Goal: Navigation & Orientation: Find specific page/section

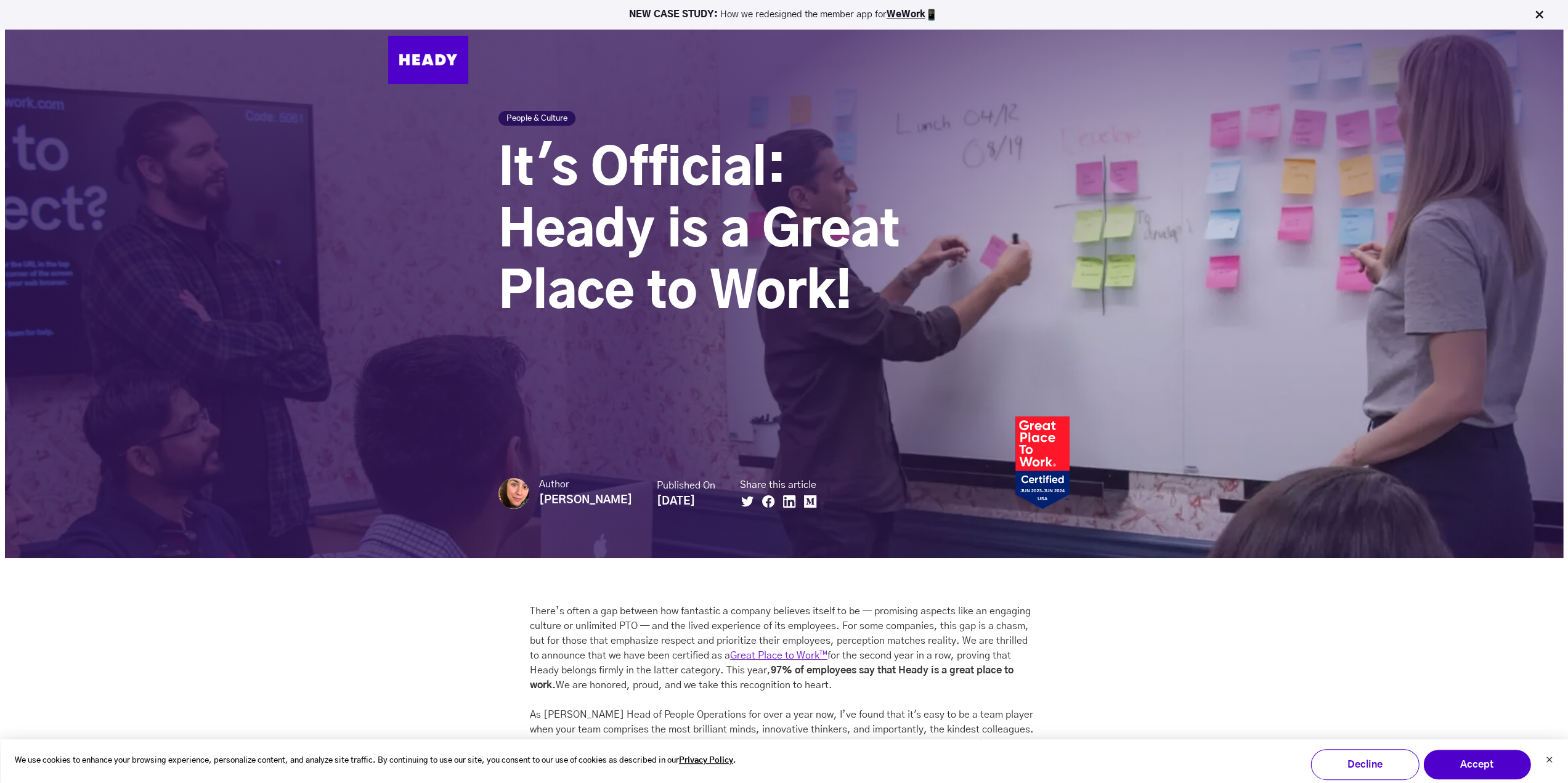
click at [411, 70] on img at bounding box center [428, 60] width 80 height 48
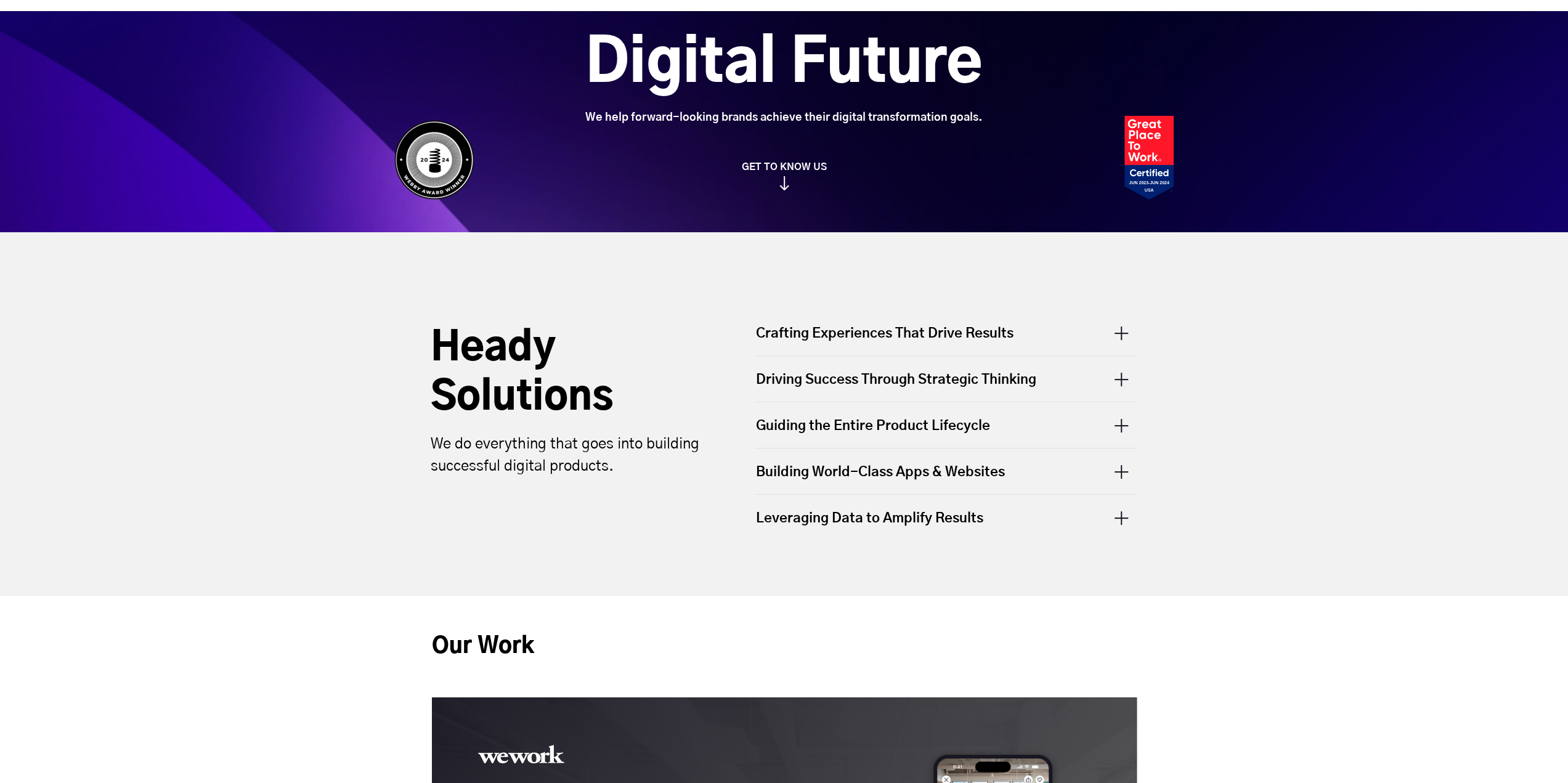
scroll to position [185, 0]
click at [784, 184] on img at bounding box center [784, 182] width 10 height 14
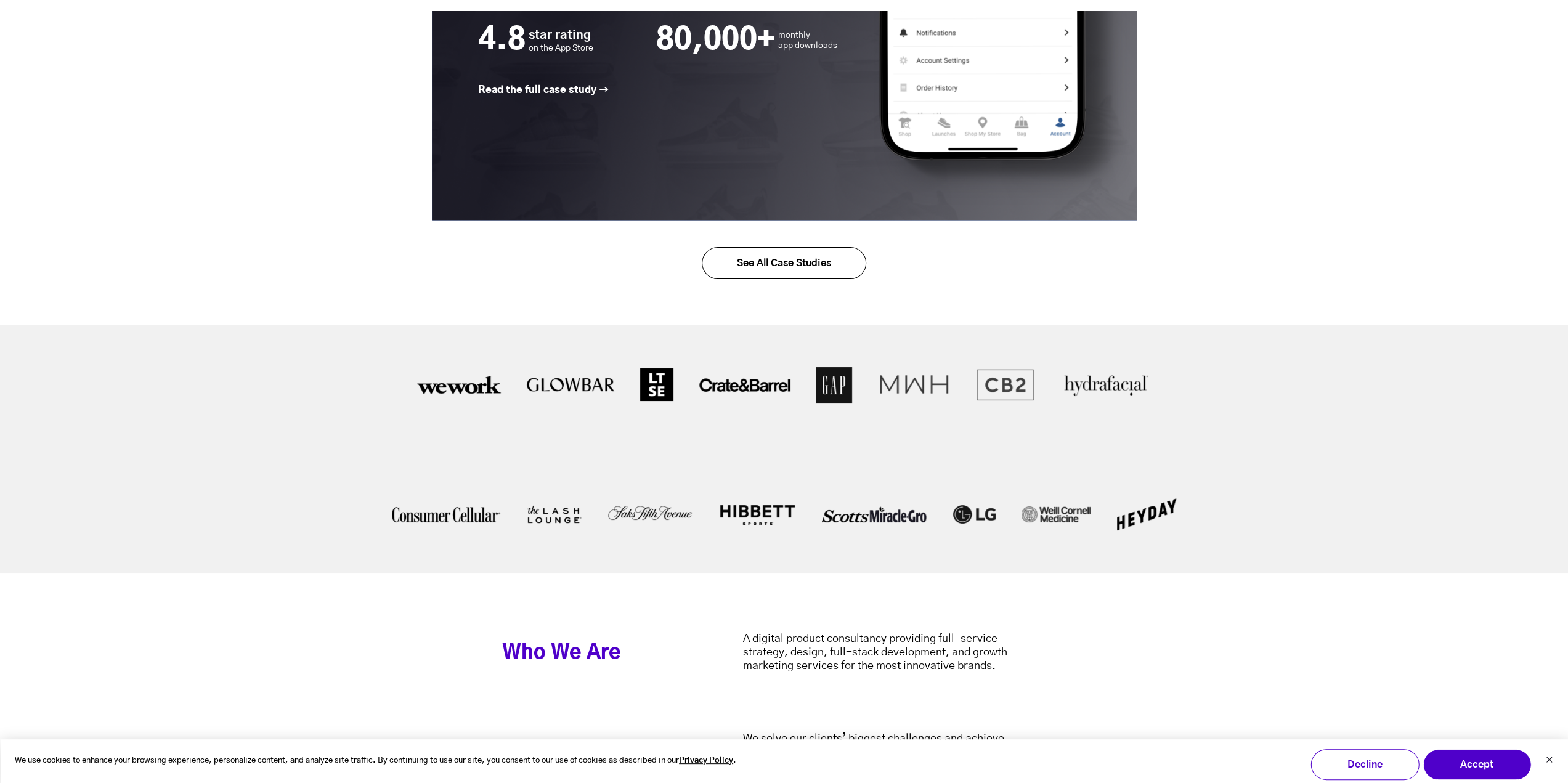
scroll to position [2080, 0]
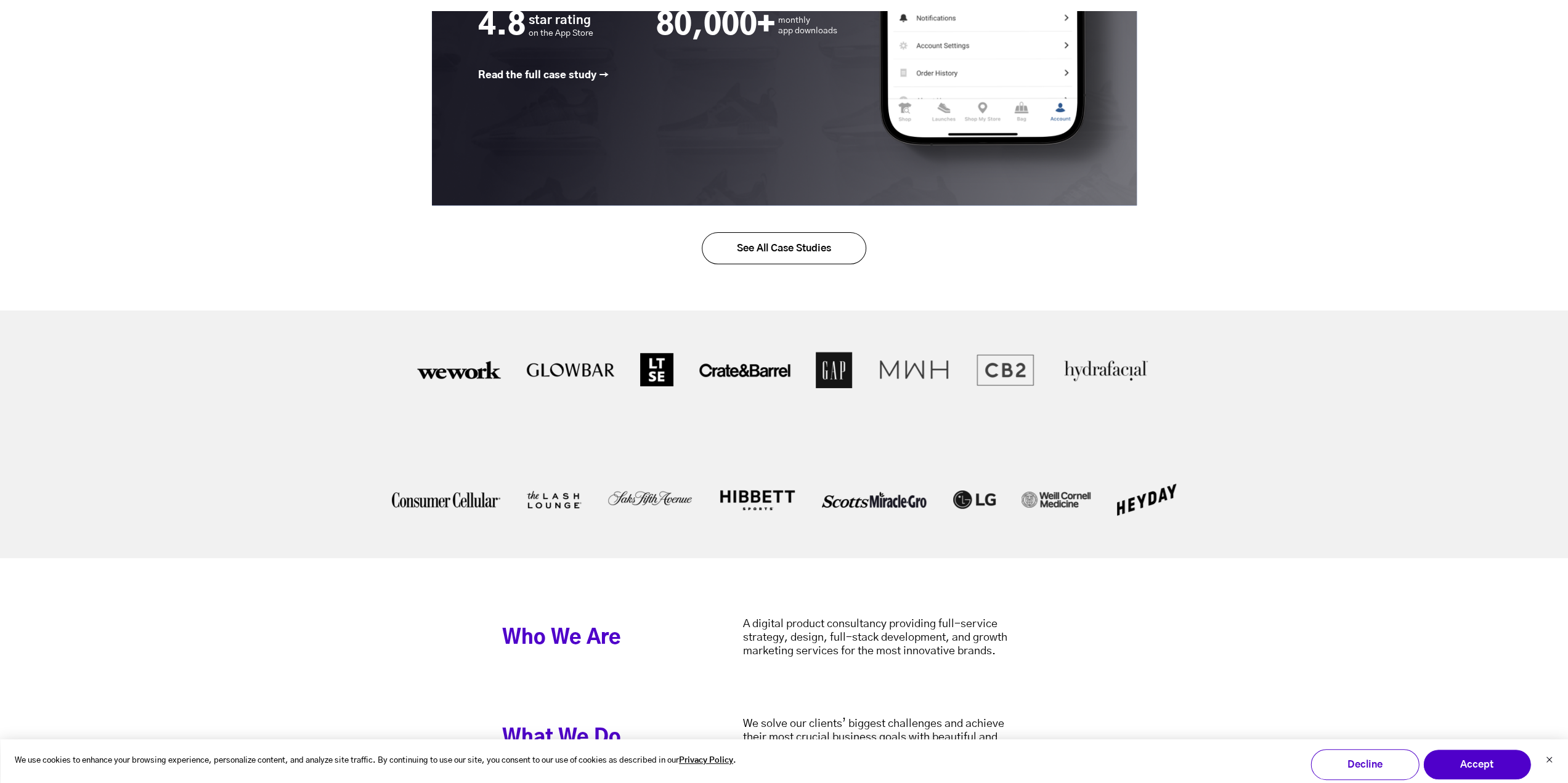
click at [813, 252] on link "See All Case Studies" at bounding box center [784, 248] width 165 height 32
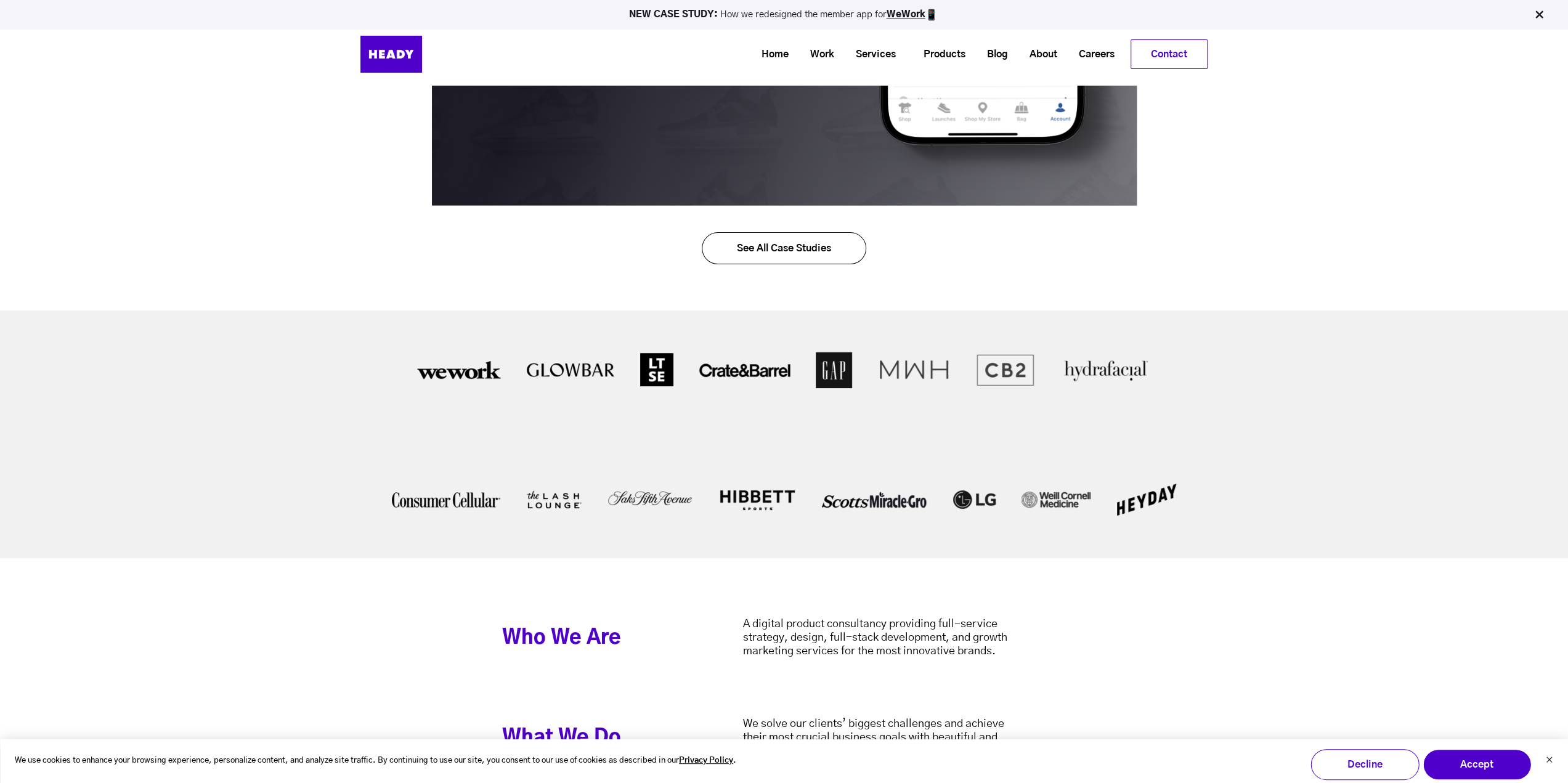
scroll to position [185, 0]
